Goal: Book appointment/travel/reservation

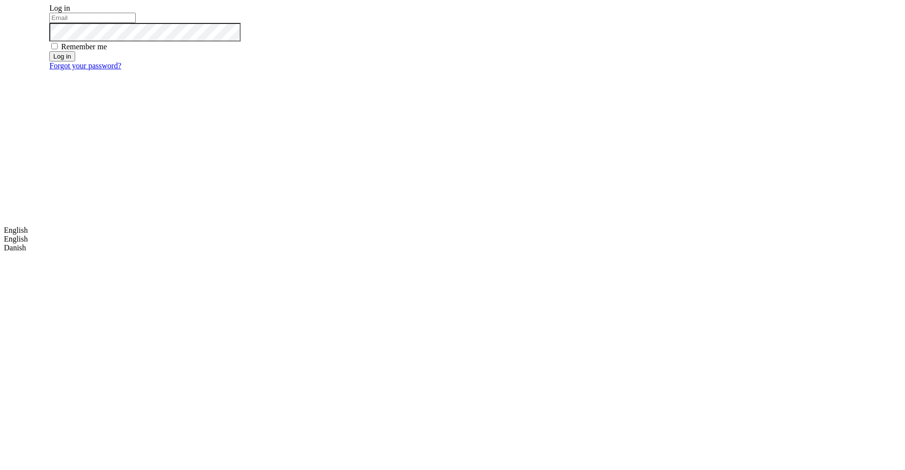
click at [136, 23] on input "email" at bounding box center [92, 18] width 86 height 10
type input "m.dehtiar@mobidev.biz"
click at [75, 62] on button "Log in" at bounding box center [61, 56] width 25 height 10
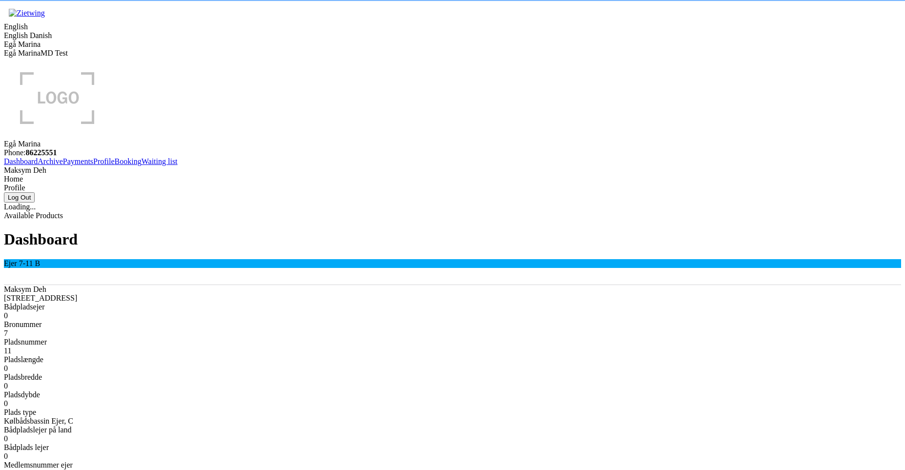
click at [115, 165] on link "Booking" at bounding box center [128, 161] width 27 height 8
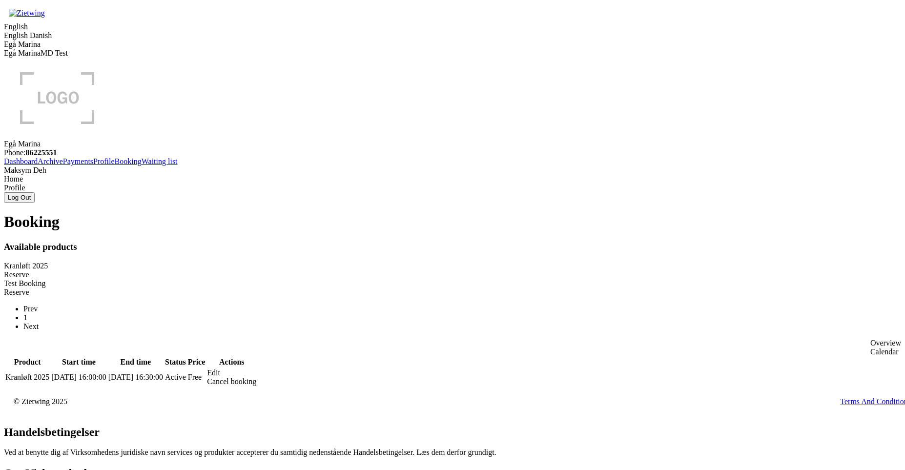
click at [365, 270] on div "Reserve" at bounding box center [452, 274] width 897 height 9
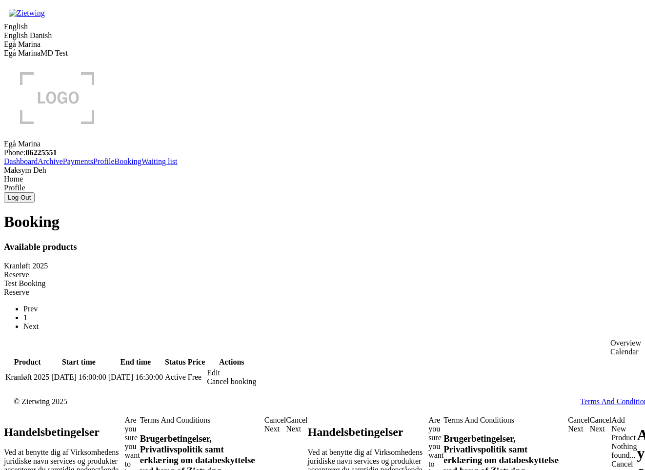
drag, startPoint x: 157, startPoint y: 224, endPoint x: 227, endPoint y: 223, distance: 69.8
drag, startPoint x: 136, startPoint y: 245, endPoint x: 269, endPoint y: 236, distance: 133.0
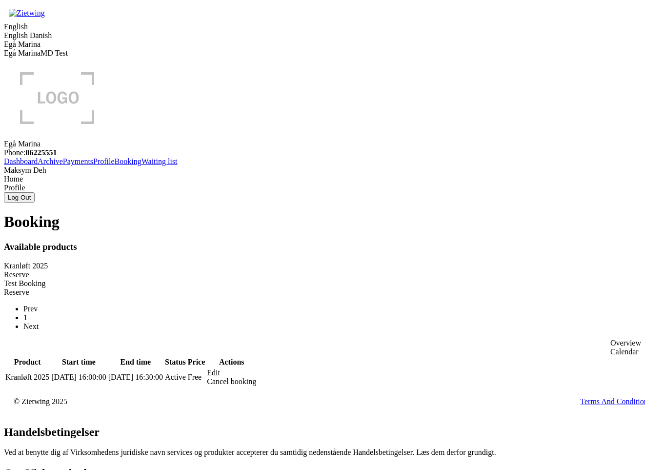
click at [256, 369] on div "Edit" at bounding box center [231, 373] width 49 height 9
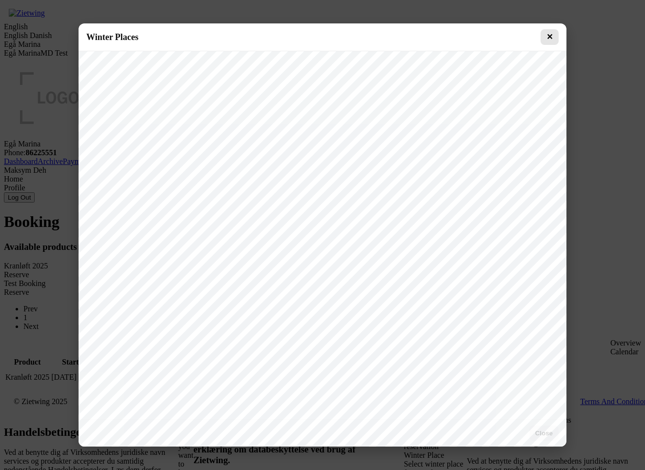
click at [554, 31] on button "✕" at bounding box center [550, 37] width 18 height 16
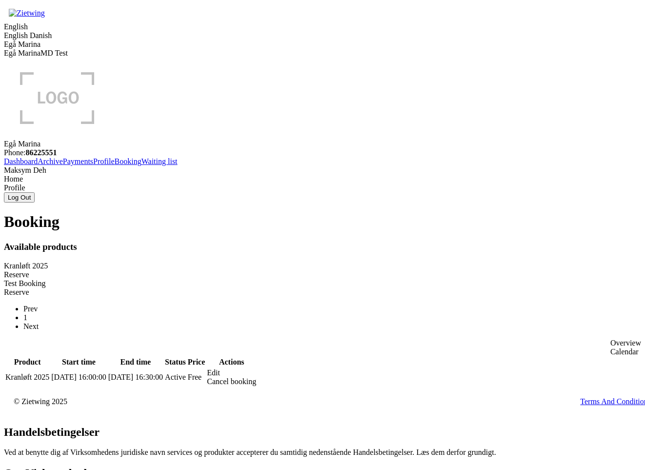
click at [157, 213] on h1 "Booking" at bounding box center [322, 222] width 637 height 18
click at [214, 213] on h1 "Booking" at bounding box center [322, 222] width 637 height 18
click at [256, 369] on div "Edit" at bounding box center [231, 373] width 49 height 9
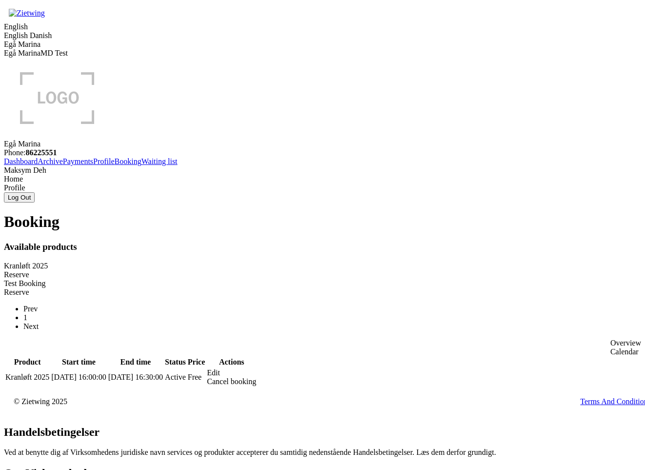
click at [256, 369] on div "Edit" at bounding box center [231, 373] width 49 height 9
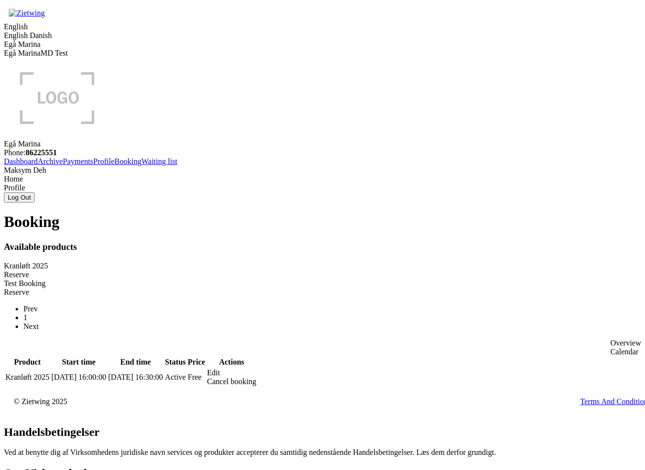
click at [256, 369] on div "Edit" at bounding box center [231, 373] width 49 height 9
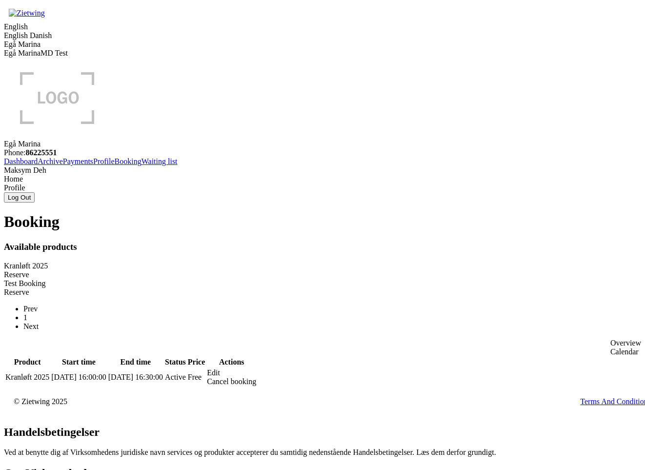
click at [256, 369] on div "Edit" at bounding box center [231, 373] width 49 height 9
